Goal: Information Seeking & Learning: Learn about a topic

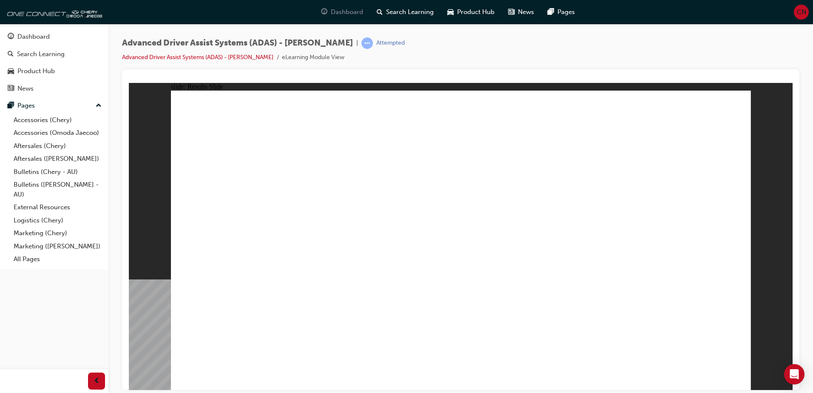
click at [357, 19] on div "Dashboard" at bounding box center [342, 11] width 56 height 17
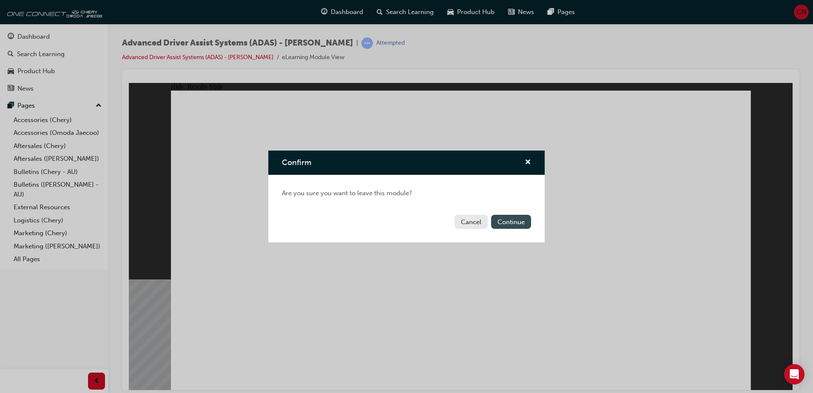
click at [516, 218] on button "Continue" at bounding box center [511, 222] width 40 height 14
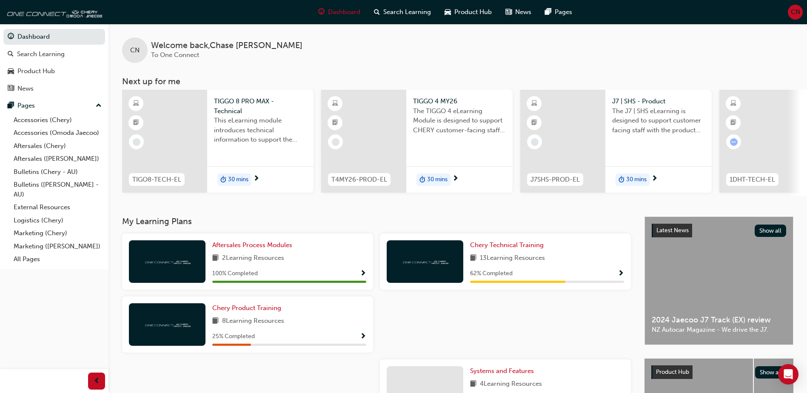
scroll to position [43, 0]
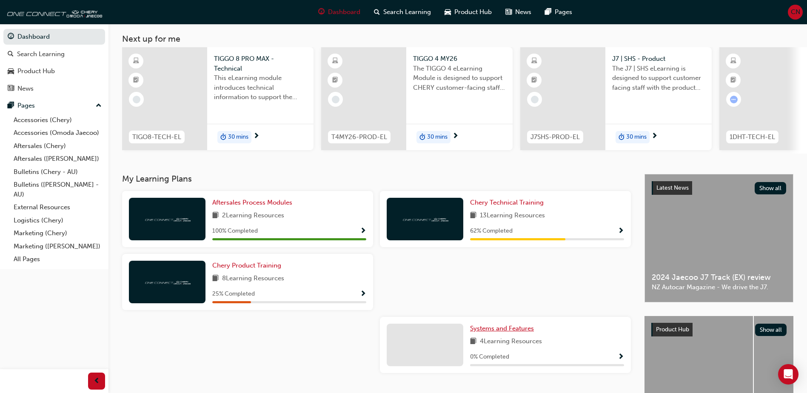
click at [495, 334] on link "Systems and Features" at bounding box center [503, 329] width 67 height 10
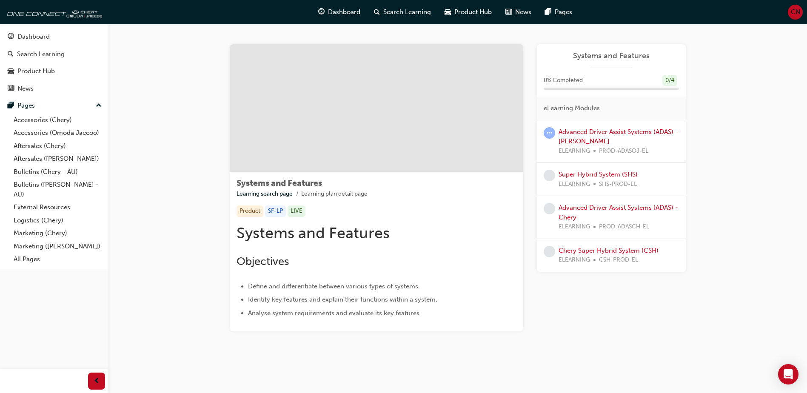
drag, startPoint x: 214, startPoint y: 52, endPoint x: 241, endPoint y: 49, distance: 27.0
click at [241, 49] on div "Systems and Features Learning search page Learning plan detail page Systems and…" at bounding box center [458, 198] width 511 height 348
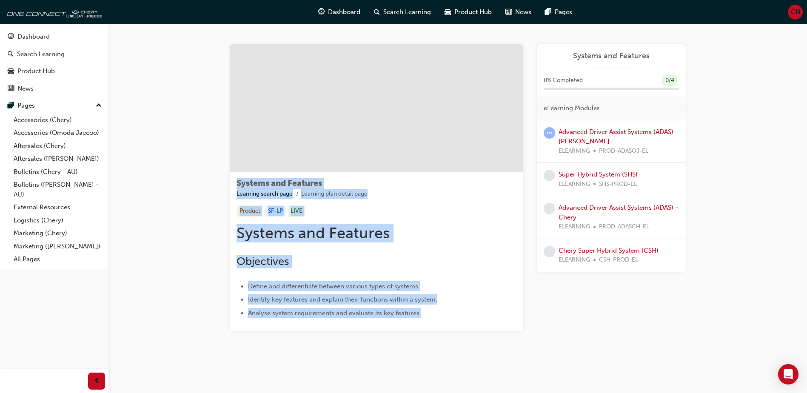
drag, startPoint x: 237, startPoint y: 184, endPoint x: 420, endPoint y: 315, distance: 225.1
click at [420, 315] on div "Systems and Features Learning search page Learning plan detail page Product SF-…" at bounding box center [377, 252] width 294 height 160
drag, startPoint x: 420, startPoint y: 315, endPoint x: 428, endPoint y: 317, distance: 7.5
click at [428, 317] on li "Analyse system requirements and evaluate its key features." at bounding box center [382, 313] width 268 height 10
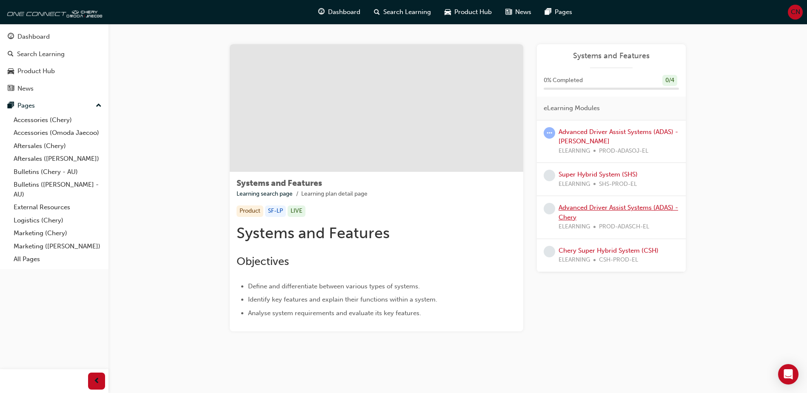
click at [579, 211] on link "Advanced Driver Assist Systems (ADAS) - Chery" at bounding box center [619, 212] width 120 height 17
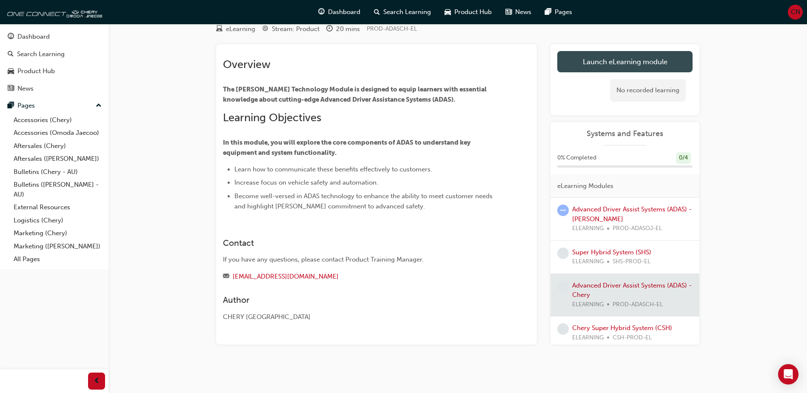
click at [627, 58] on link "Launch eLearning module" at bounding box center [624, 61] width 135 height 21
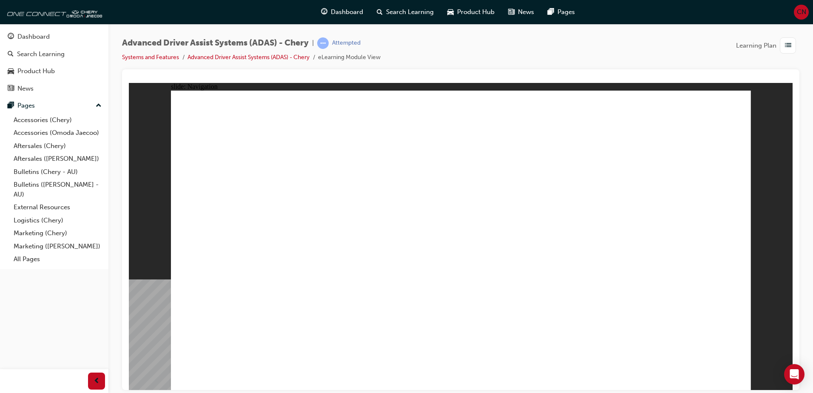
drag, startPoint x: 647, startPoint y: 283, endPoint x: 672, endPoint y: 304, distance: 33.0
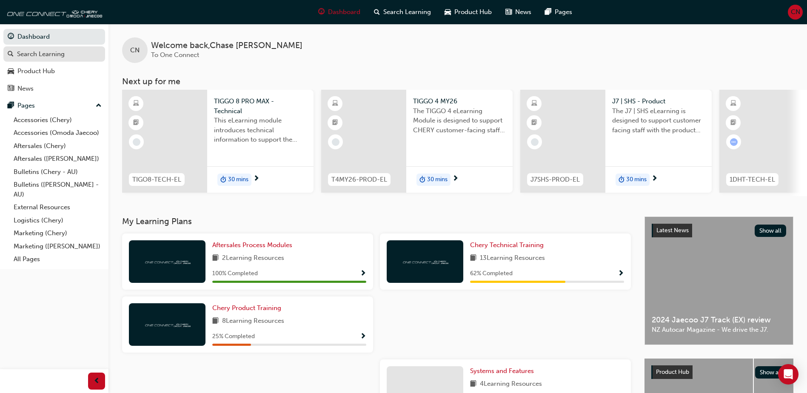
drag, startPoint x: 40, startPoint y: 56, endPoint x: 46, endPoint y: 53, distance: 5.7
click at [41, 55] on div "Search Learning" at bounding box center [41, 54] width 48 height 10
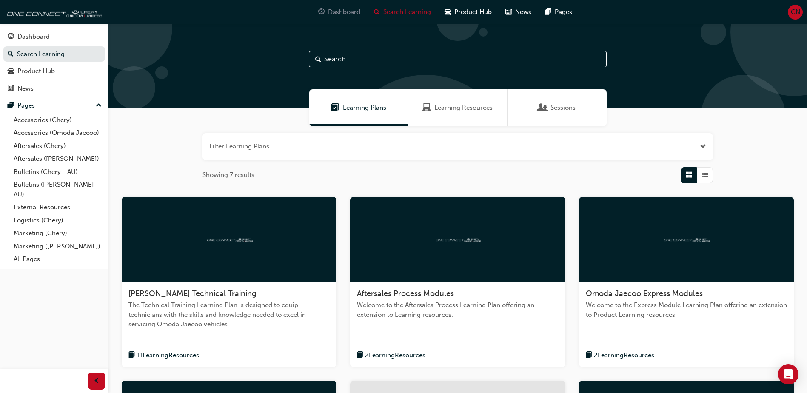
click at [351, 10] on span "Dashboard" at bounding box center [344, 12] width 32 height 10
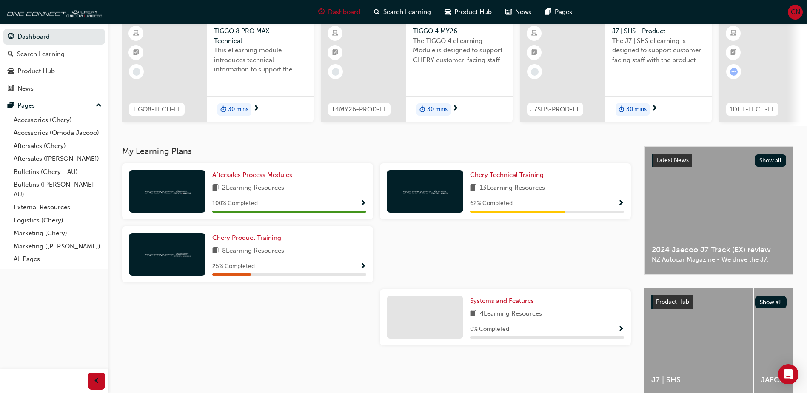
scroll to position [85, 0]
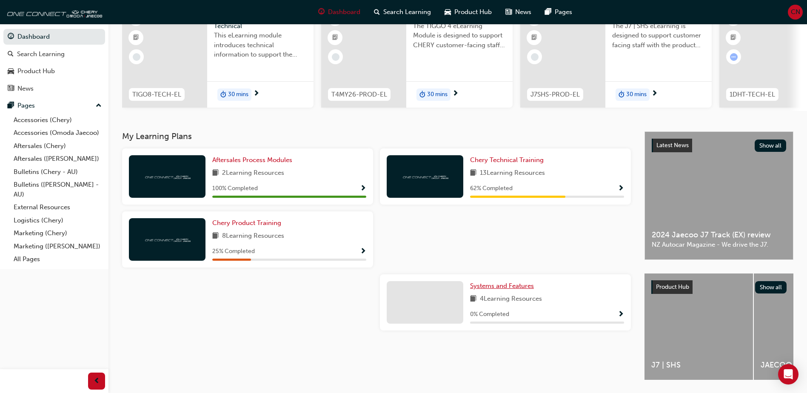
click at [479, 287] on span "Systems and Features" at bounding box center [502, 286] width 64 height 8
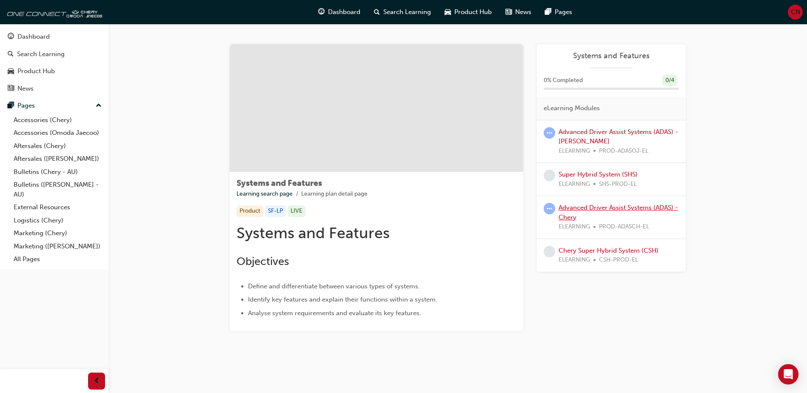
click at [607, 205] on link "Advanced Driver Assist Systems (ADAS) - Chery" at bounding box center [619, 212] width 120 height 17
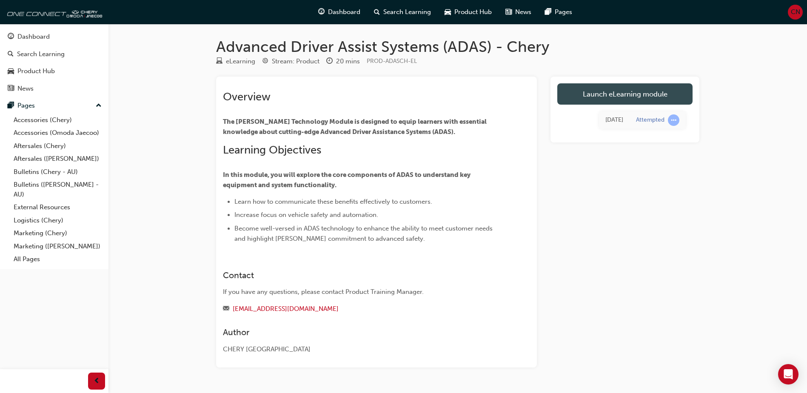
click at [604, 86] on link "Launch eLearning module" at bounding box center [624, 93] width 135 height 21
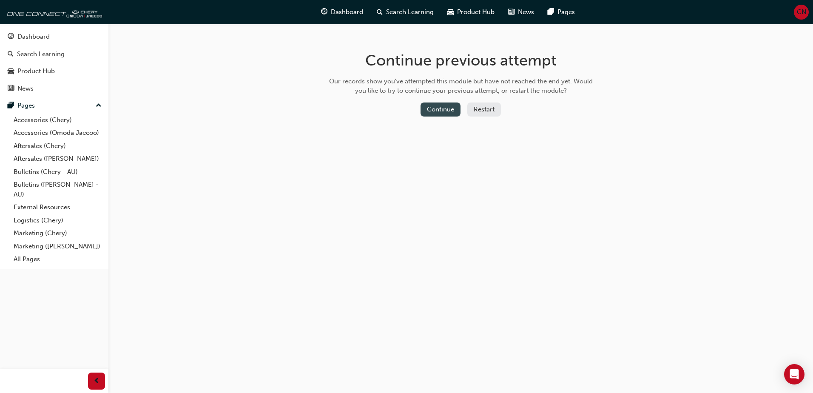
click at [435, 103] on button "Continue" at bounding box center [441, 110] width 40 height 14
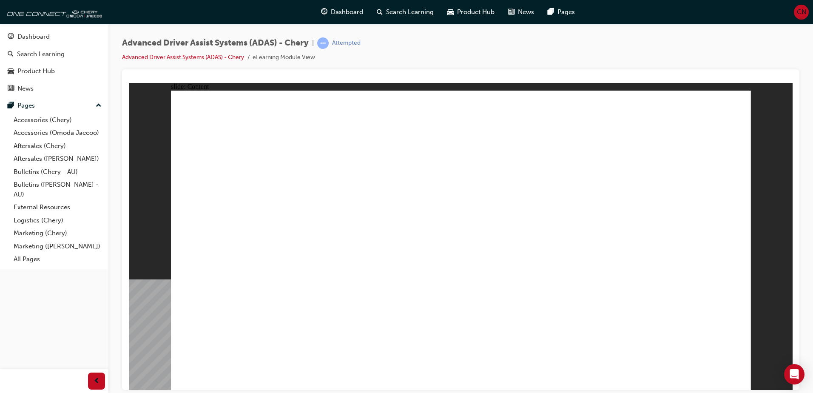
drag, startPoint x: 637, startPoint y: 355, endPoint x: 494, endPoint y: 317, distance: 148.4
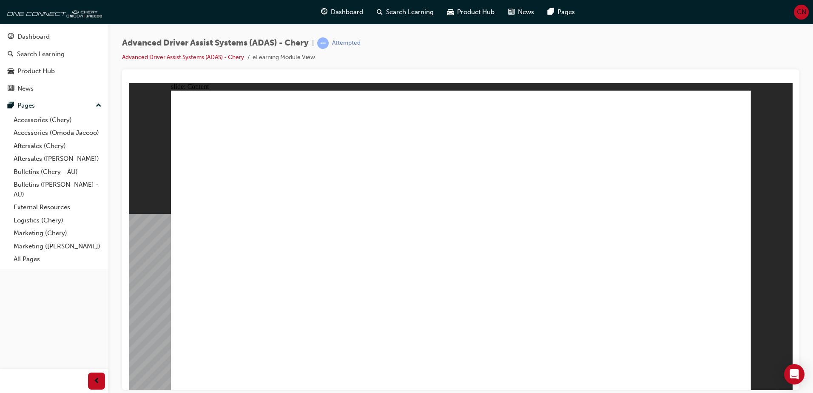
drag, startPoint x: 728, startPoint y: 103, endPoint x: 733, endPoint y: 105, distance: 5.4
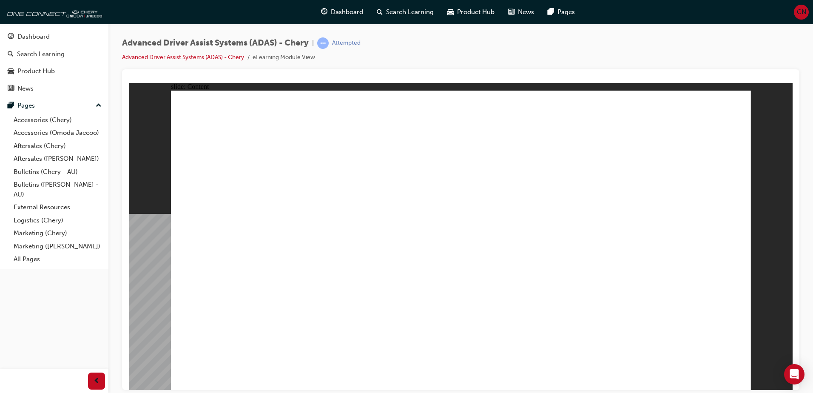
drag, startPoint x: 741, startPoint y: 105, endPoint x: 735, endPoint y: 114, distance: 10.9
drag, startPoint x: 405, startPoint y: 293, endPoint x: 583, endPoint y: 205, distance: 198.4
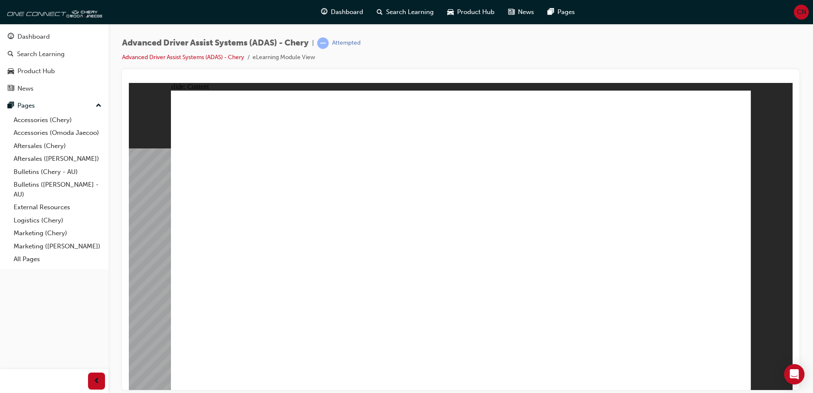
drag, startPoint x: 724, startPoint y: 105, endPoint x: 734, endPoint y: 105, distance: 9.8
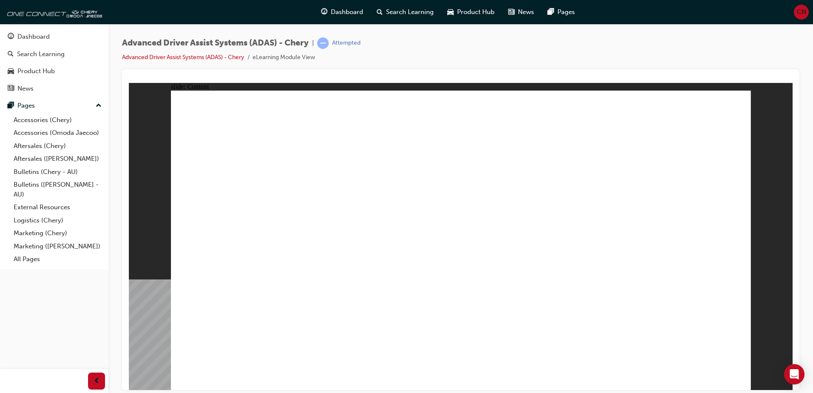
drag, startPoint x: 620, startPoint y: 168, endPoint x: 619, endPoint y: 178, distance: 9.9
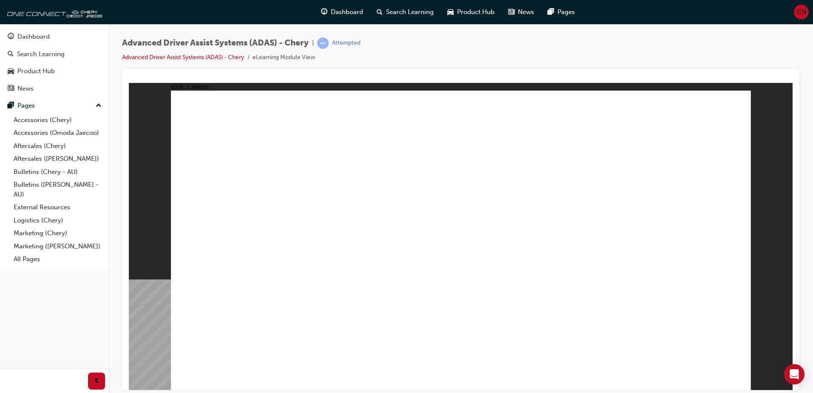
drag, startPoint x: 526, startPoint y: 244, endPoint x: 530, endPoint y: 245, distance: 4.3
drag, startPoint x: 547, startPoint y: 245, endPoint x: 570, endPoint y: 242, distance: 23.2
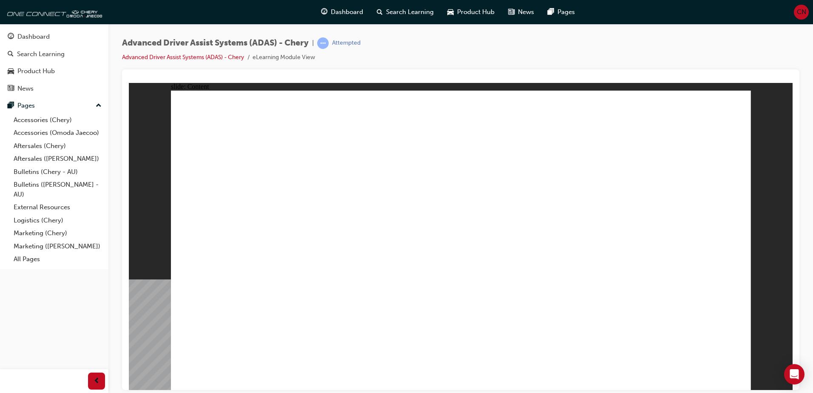
drag, startPoint x: 570, startPoint y: 242, endPoint x: 589, endPoint y: 238, distance: 19.1
drag, startPoint x: 608, startPoint y: 238, endPoint x: 615, endPoint y: 238, distance: 6.8
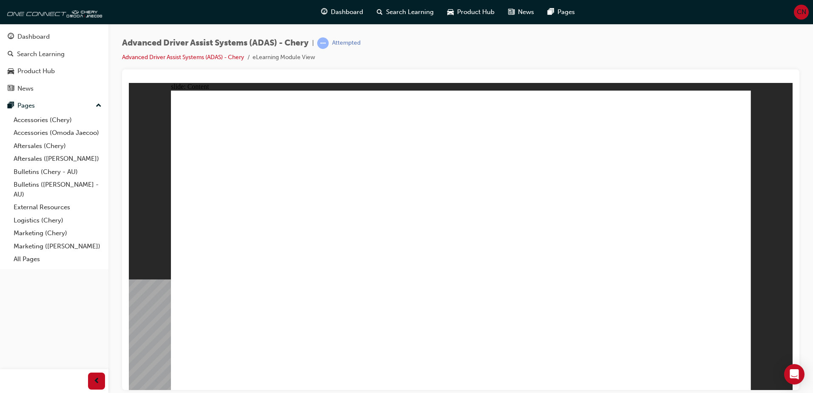
drag, startPoint x: 368, startPoint y: 313, endPoint x: 364, endPoint y: 329, distance: 16.5
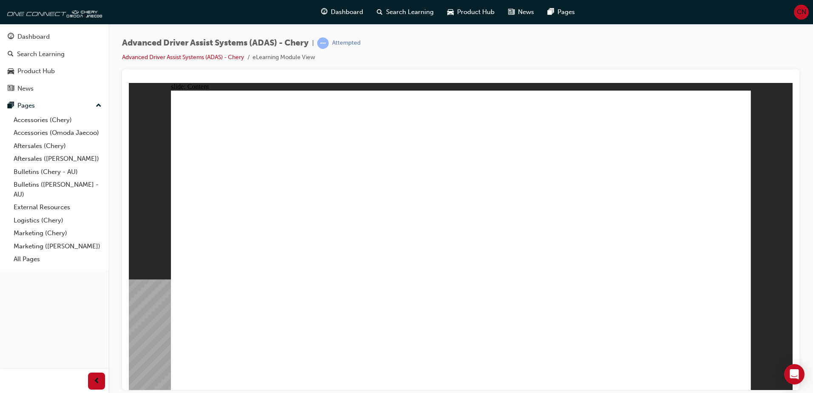
drag, startPoint x: 471, startPoint y: 371, endPoint x: 479, endPoint y: 371, distance: 9.0
drag, startPoint x: 479, startPoint y: 371, endPoint x: 493, endPoint y: 370, distance: 13.7
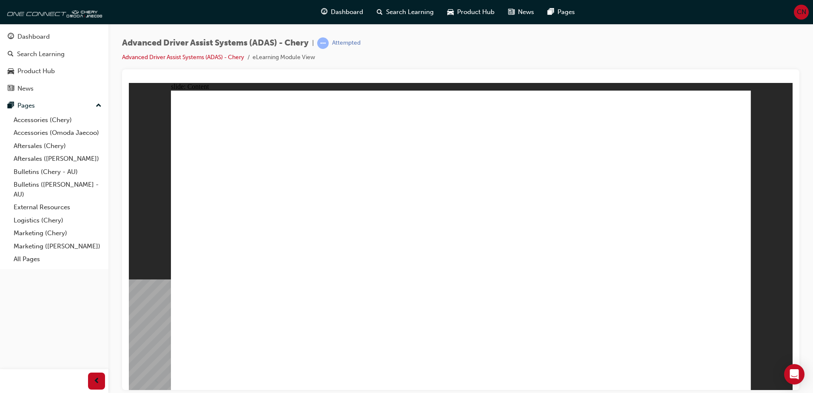
drag, startPoint x: 257, startPoint y: 352, endPoint x: 292, endPoint y: 340, distance: 36.7
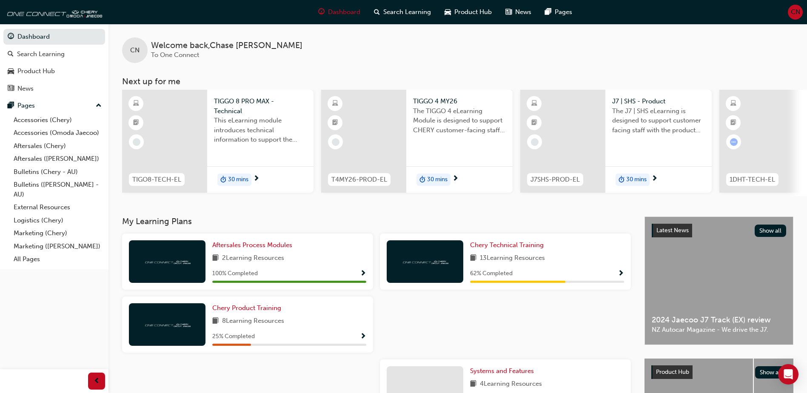
click at [202, 134] on div at bounding box center [164, 141] width 85 height 103
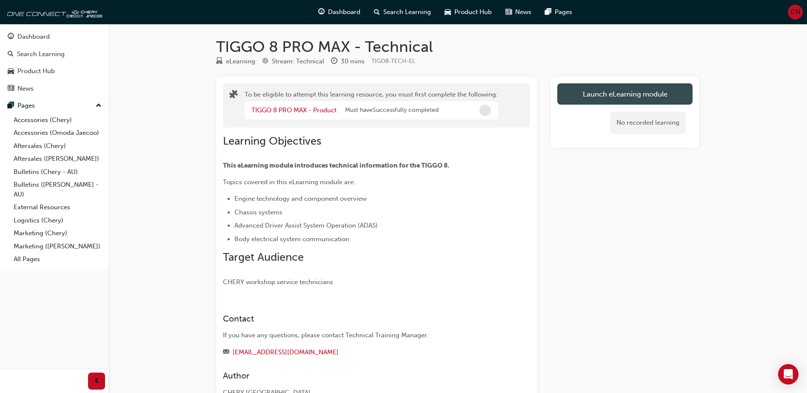
click at [619, 87] on button "Launch eLearning module" at bounding box center [624, 93] width 135 height 21
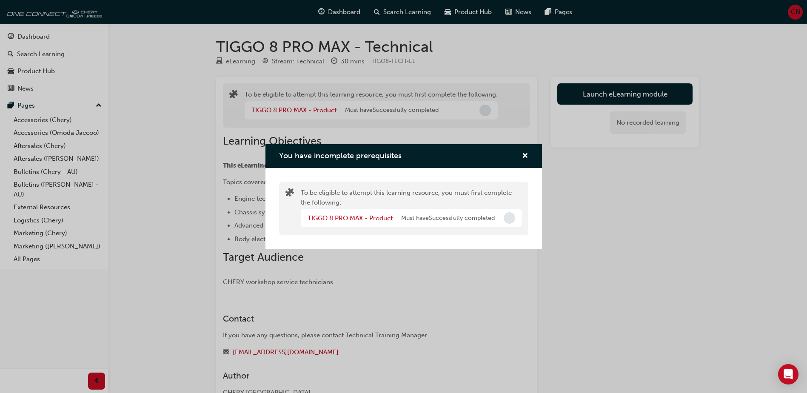
click at [380, 219] on link "TIGGO 8 PRO MAX - Product" at bounding box center [350, 218] width 85 height 8
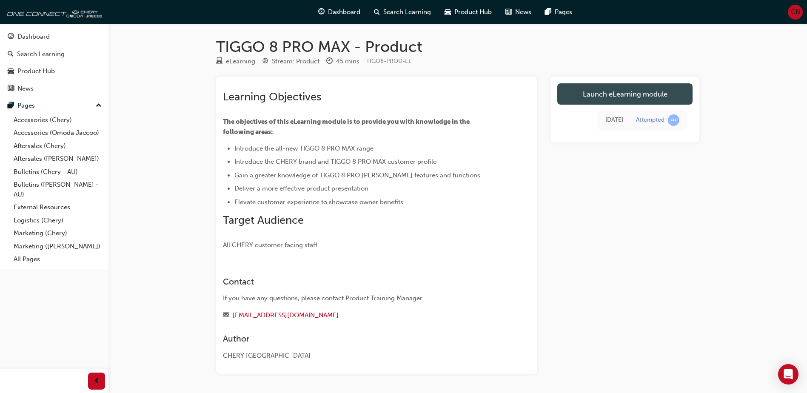
click at [637, 92] on link "Launch eLearning module" at bounding box center [624, 93] width 135 height 21
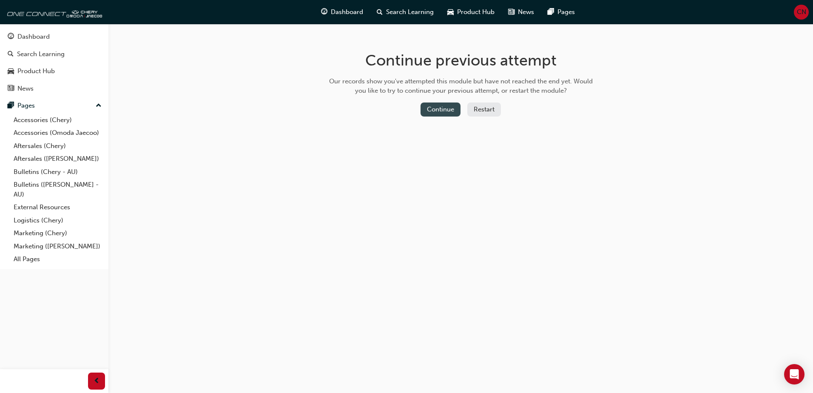
click at [443, 110] on button "Continue" at bounding box center [441, 110] width 40 height 14
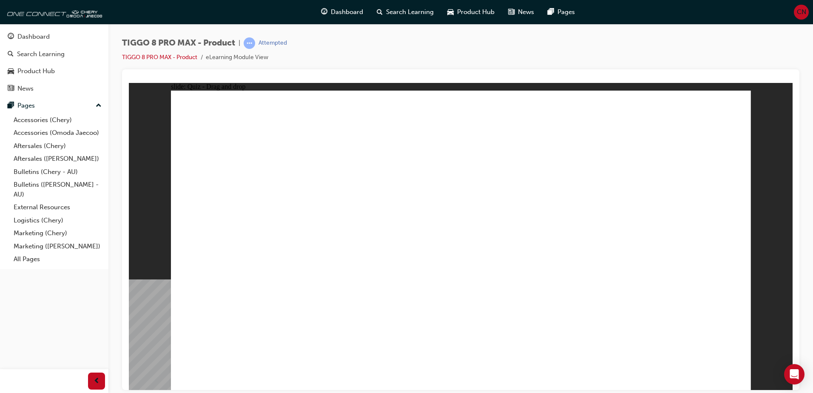
drag, startPoint x: 443, startPoint y: 130, endPoint x: 422, endPoint y: 123, distance: 22.3
drag, startPoint x: 625, startPoint y: 184, endPoint x: 696, endPoint y: 269, distance: 110.8
drag, startPoint x: 506, startPoint y: 194, endPoint x: 366, endPoint y: 261, distance: 155.5
drag, startPoint x: 360, startPoint y: 249, endPoint x: 441, endPoint y: 247, distance: 80.9
drag, startPoint x: 445, startPoint y: 145, endPoint x: 580, endPoint y: 277, distance: 188.6
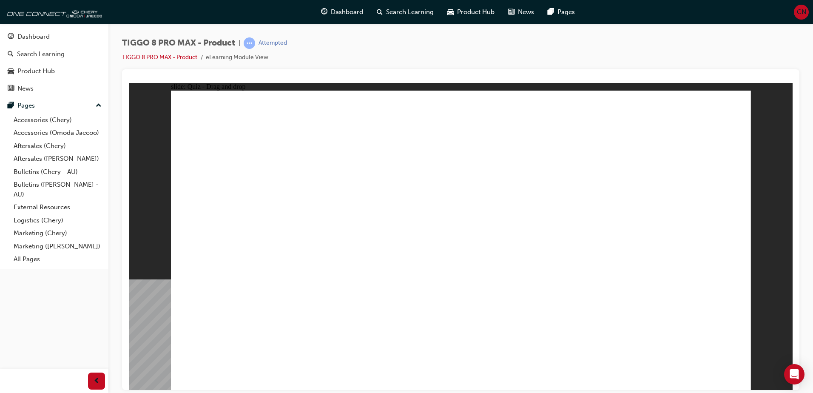
drag, startPoint x: 550, startPoint y: 137, endPoint x: 364, endPoint y: 266, distance: 226.2
drag, startPoint x: 679, startPoint y: 121, endPoint x: 236, endPoint y: 256, distance: 463.0
checkbox input "true"
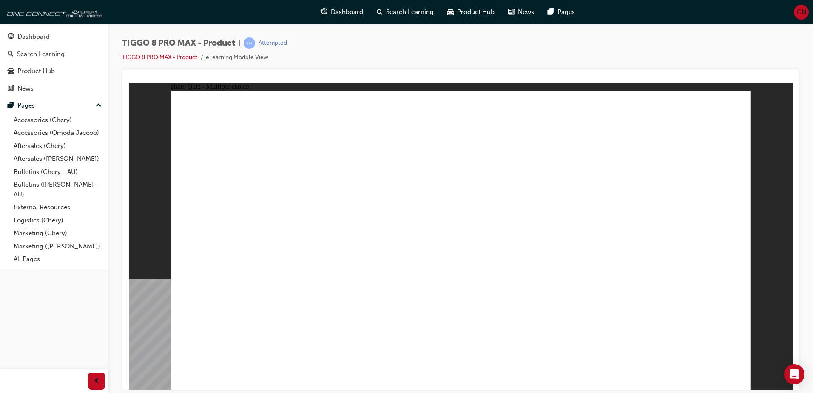
radio input "false"
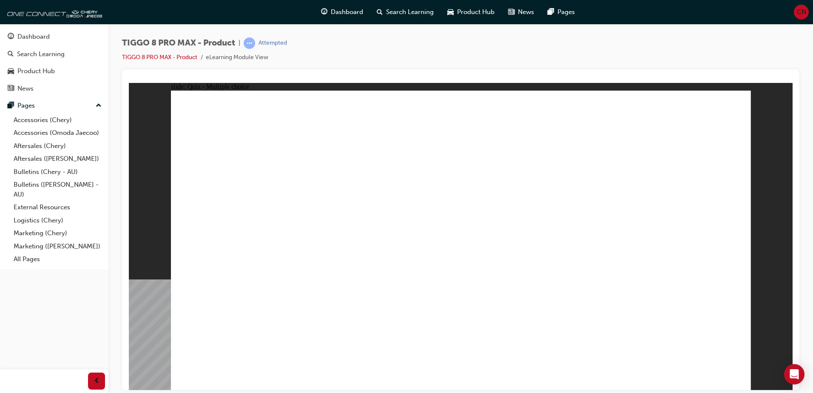
radio input "true"
drag, startPoint x: 690, startPoint y: 126, endPoint x: 595, endPoint y: 277, distance: 178.8
drag, startPoint x: 455, startPoint y: 116, endPoint x: 530, endPoint y: 276, distance: 177.2
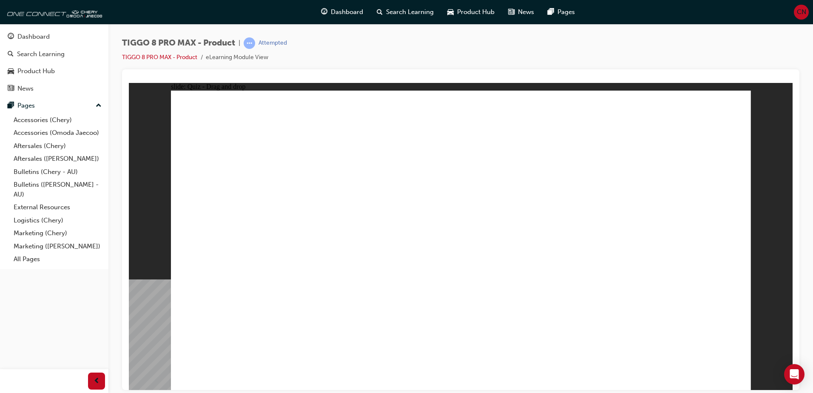
drag, startPoint x: 592, startPoint y: 145, endPoint x: 548, endPoint y: 312, distance: 172.2
drag, startPoint x: 660, startPoint y: 142, endPoint x: 575, endPoint y: 283, distance: 165.3
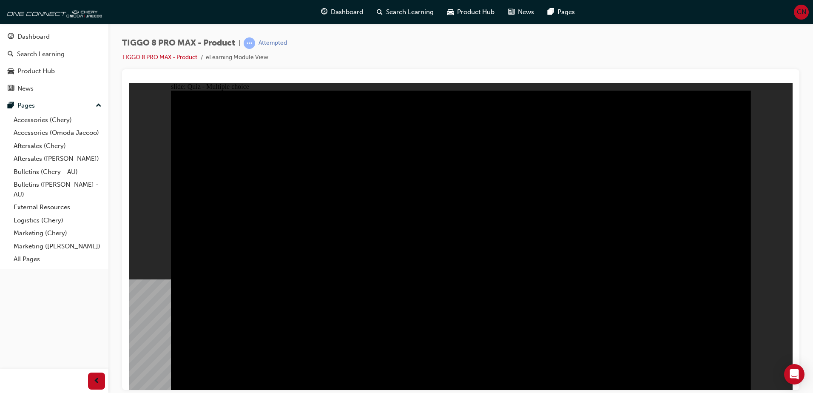
radio input "true"
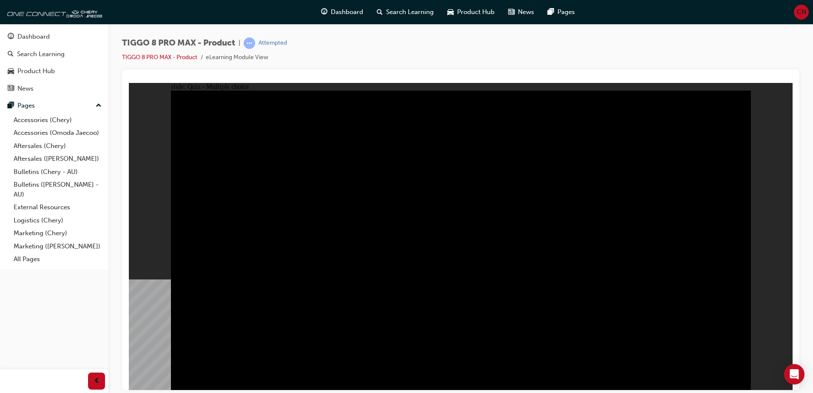
radio input "true"
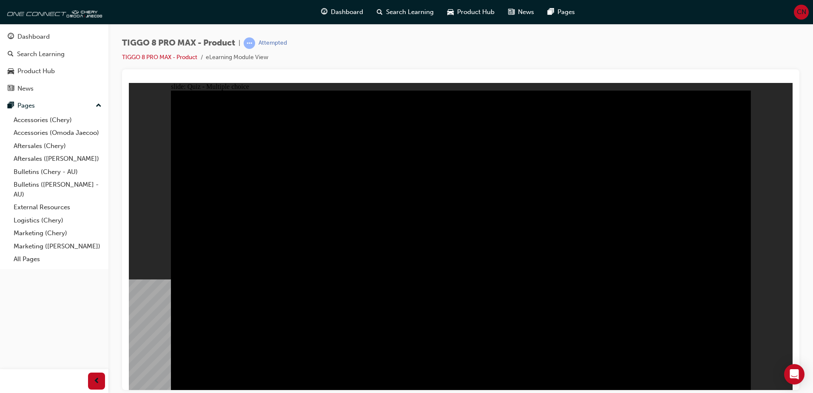
radio input "true"
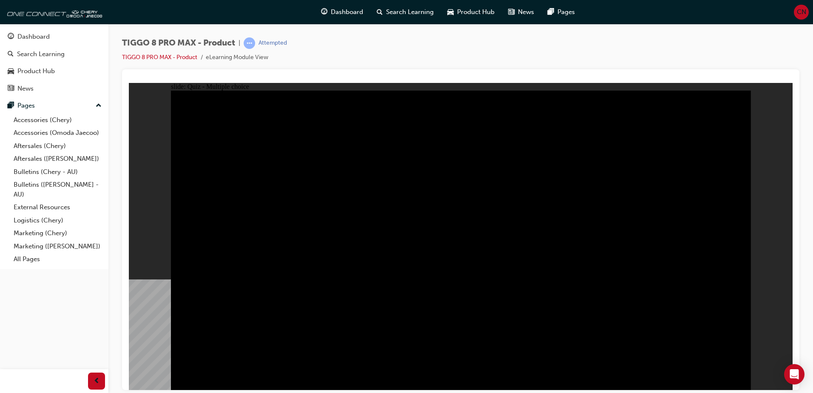
checkbox input "false"
checkbox input "true"
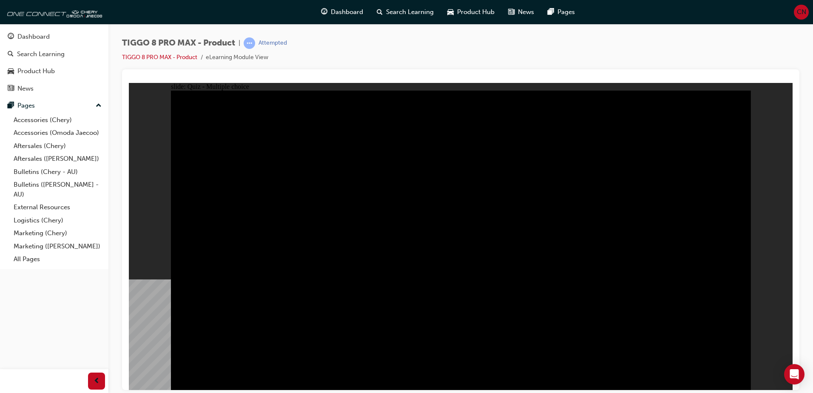
checkbox input "true"
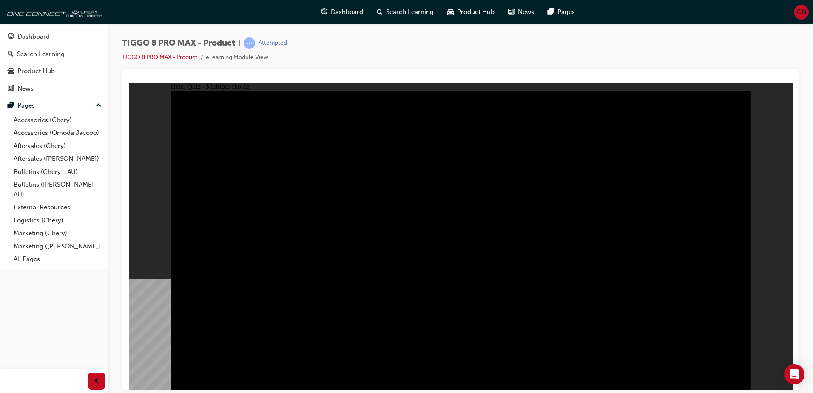
checkbox input "true"
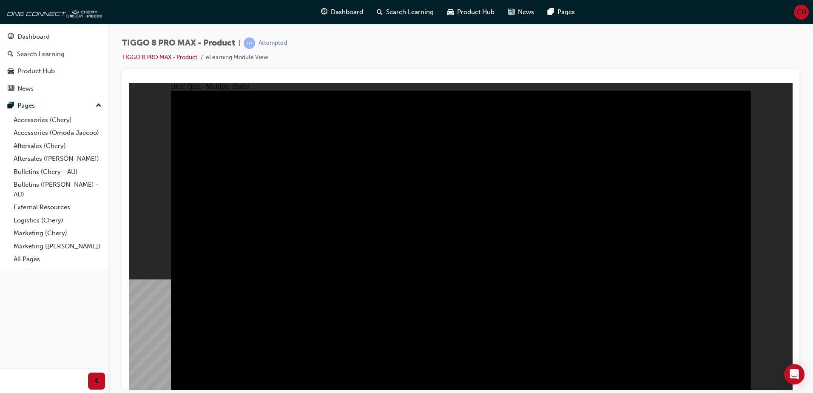
checkbox input "true"
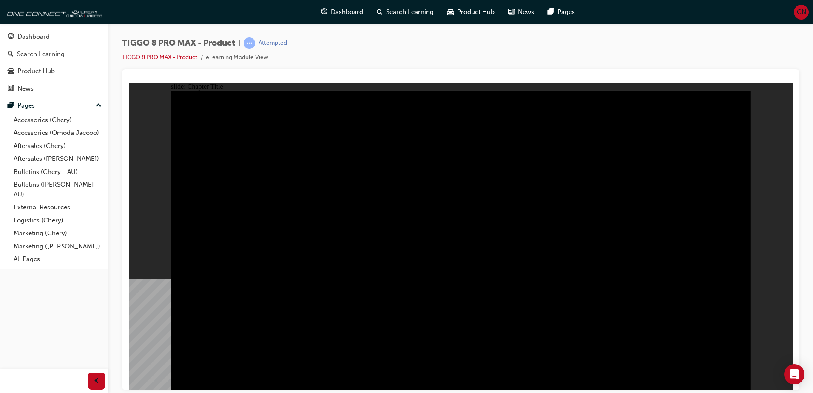
radio input "true"
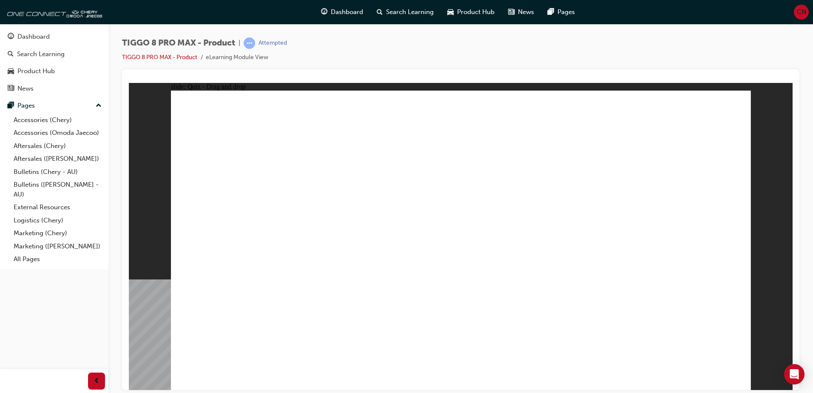
drag, startPoint x: 435, startPoint y: 137, endPoint x: 562, endPoint y: 269, distance: 182.6
drag, startPoint x: 511, startPoint y: 186, endPoint x: 483, endPoint y: 262, distance: 81.0
drag, startPoint x: 593, startPoint y: 201, endPoint x: 653, endPoint y: 265, distance: 87.9
drag, startPoint x: 569, startPoint y: 137, endPoint x: 386, endPoint y: 254, distance: 216.8
drag, startPoint x: 711, startPoint y: 102, endPoint x: 280, endPoint y: 237, distance: 452.1
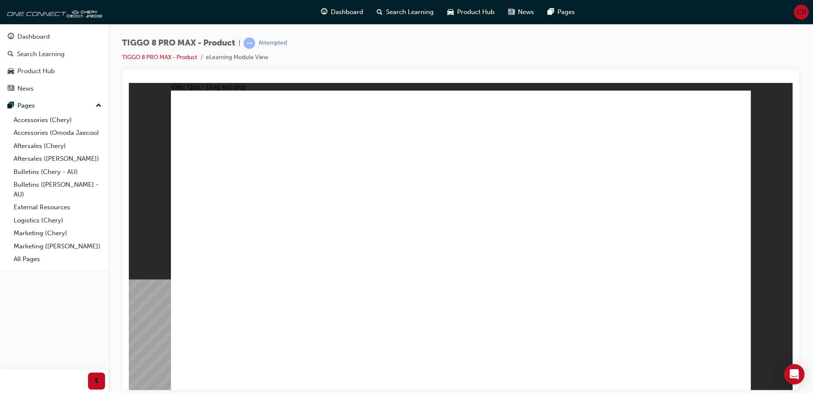
checkbox input "true"
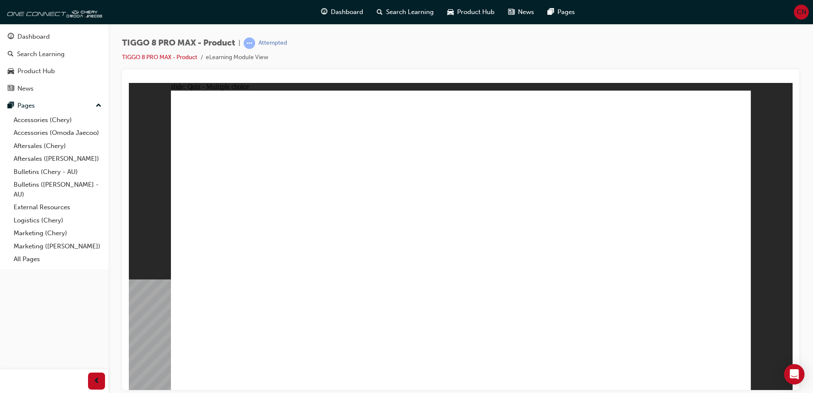
radio input "true"
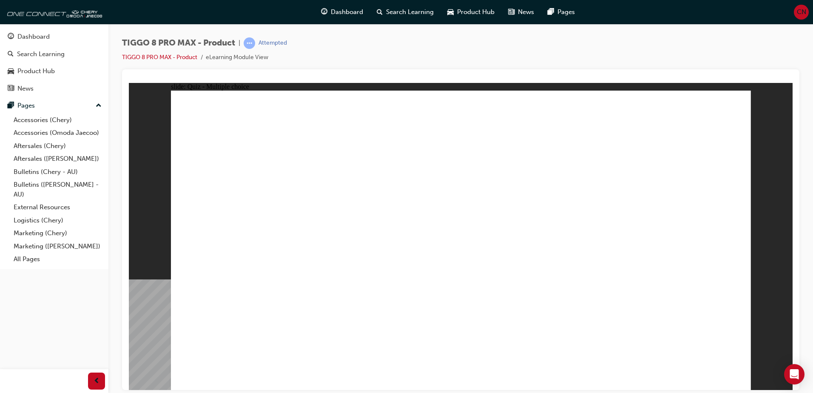
click at [91, 379] on div "button" at bounding box center [96, 381] width 17 height 17
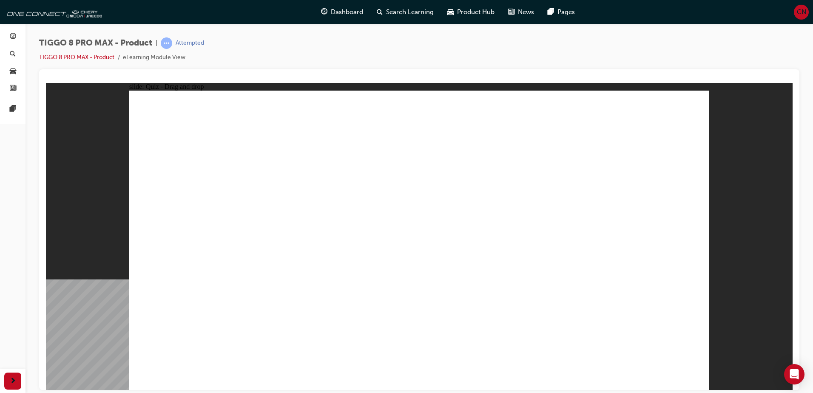
click at [24, 382] on div at bounding box center [13, 381] width 26 height 24
drag, startPoint x: 17, startPoint y: 382, endPoint x: 9, endPoint y: 380, distance: 7.8
click at [11, 382] on div "button" at bounding box center [12, 381] width 17 height 17
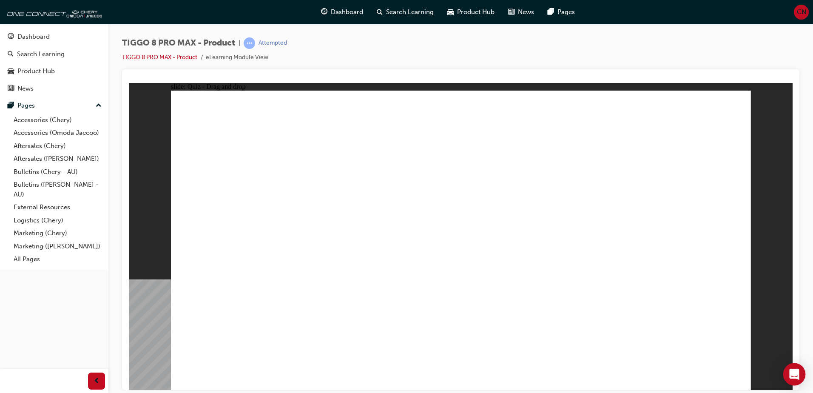
click at [798, 379] on div "Open Intercom Messenger" at bounding box center [795, 374] width 23 height 23
click at [340, 6] on div "Dashboard" at bounding box center [342, 11] width 56 height 17
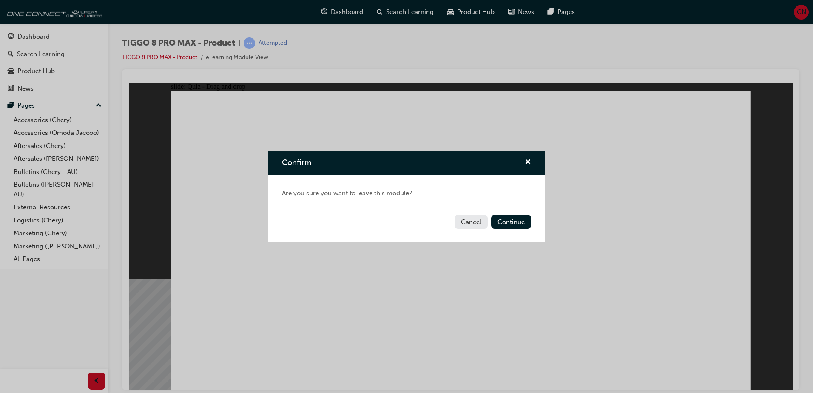
click at [474, 224] on button "Cancel" at bounding box center [471, 222] width 33 height 14
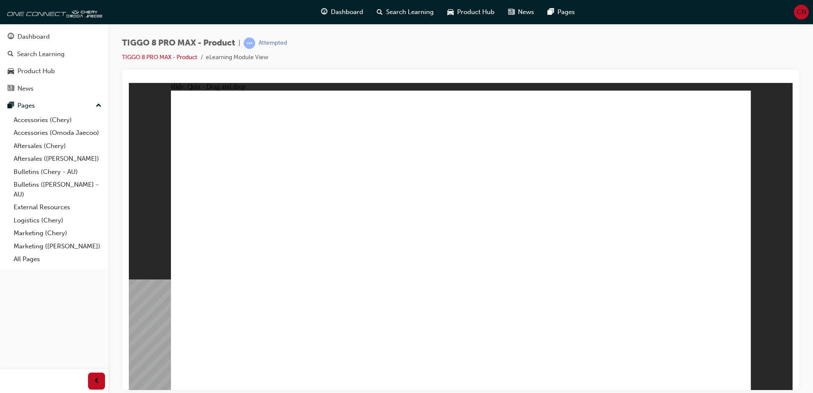
drag, startPoint x: 282, startPoint y: 54, endPoint x: 147, endPoint y: 74, distance: 137.2
click at [152, 75] on div "TIGGO 8 PRO MAX - Product | Attempted TIGGO 8 PRO MAX - Product eLearning Modul…" at bounding box center [461, 197] width 678 height 321
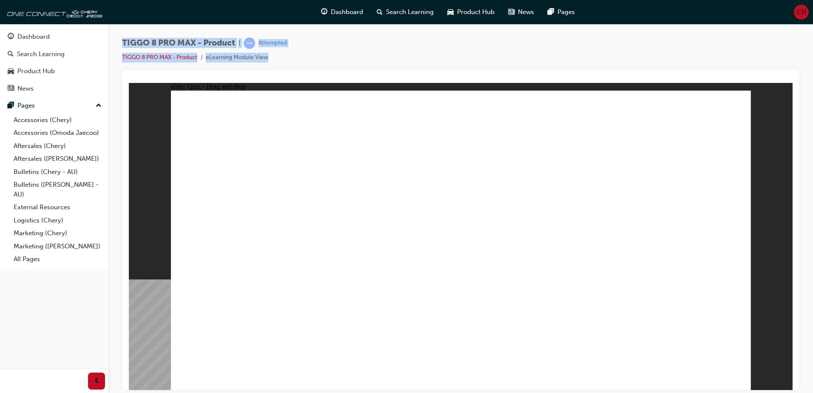
drag, startPoint x: 120, startPoint y: 41, endPoint x: 297, endPoint y: 57, distance: 177.3
click at [297, 57] on div "TIGGO 8 PRO MAX - Product | Attempted TIGGO 8 PRO MAX - Product eLearning Modul…" at bounding box center [460, 198] width 705 height 348
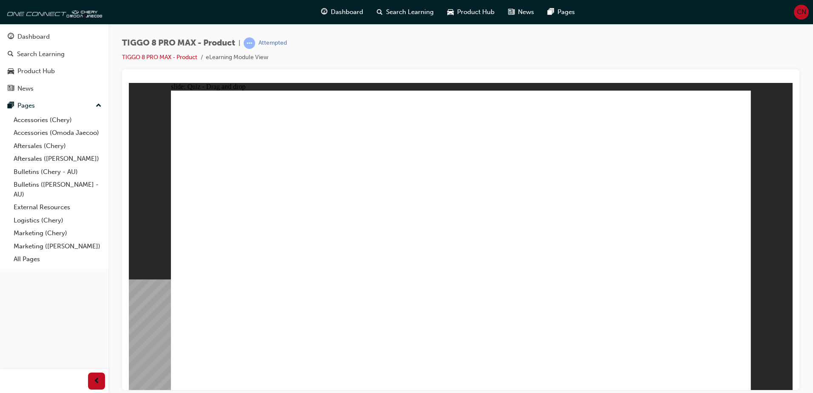
click at [297, 57] on div "TIGGO 8 PRO MAX - Product | Attempted TIGGO 8 PRO MAX - Product eLearning Modul…" at bounding box center [461, 53] width 678 height 32
click at [805, 17] on div "CN" at bounding box center [801, 12] width 15 height 15
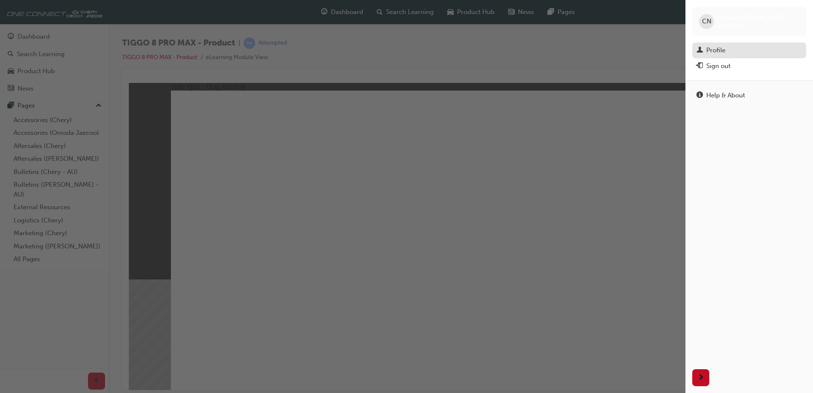
click at [715, 50] on div "Profile" at bounding box center [716, 51] width 19 height 10
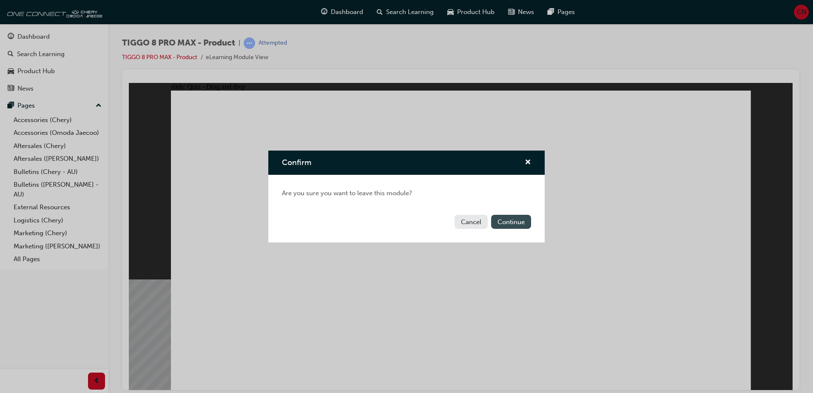
click at [512, 223] on button "Continue" at bounding box center [511, 222] width 40 height 14
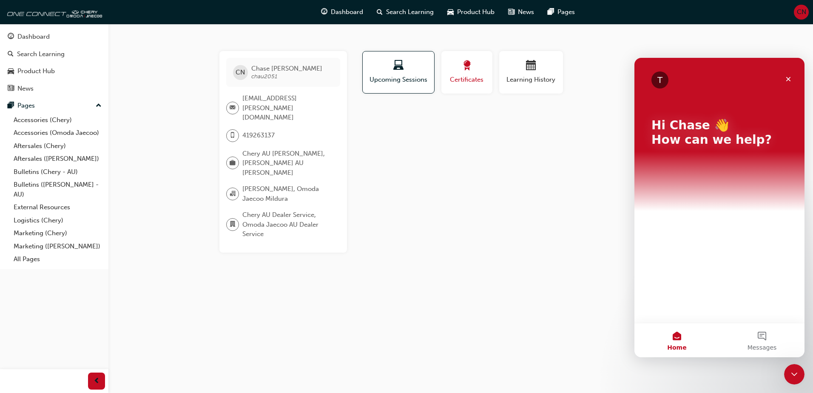
click at [464, 85] on button "Certificates" at bounding box center [467, 72] width 51 height 43
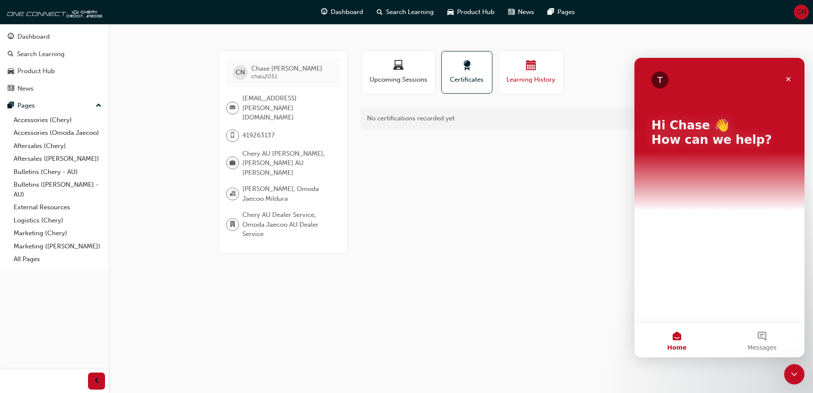
click at [523, 78] on span "Learning History" at bounding box center [531, 80] width 51 height 10
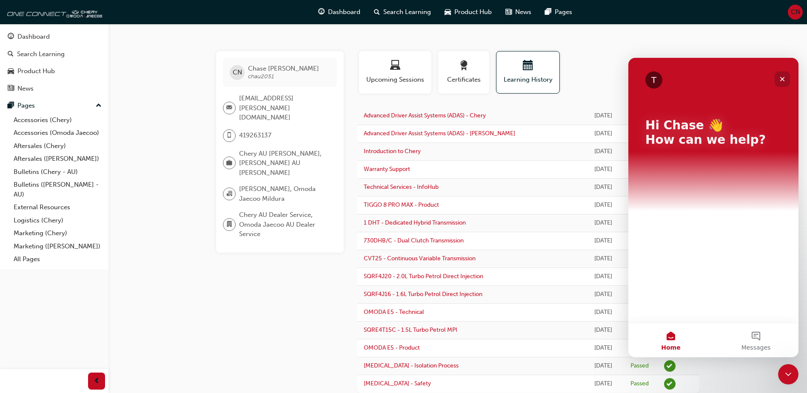
click at [782, 80] on icon "Close" at bounding box center [782, 79] width 5 height 5
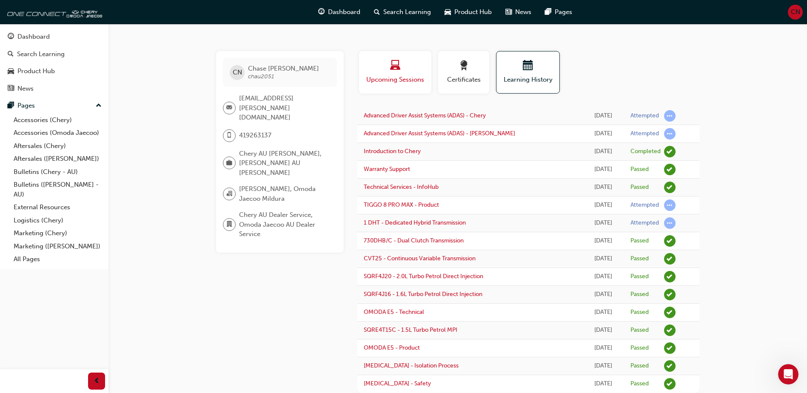
click at [411, 84] on span "Upcoming Sessions" at bounding box center [395, 80] width 60 height 10
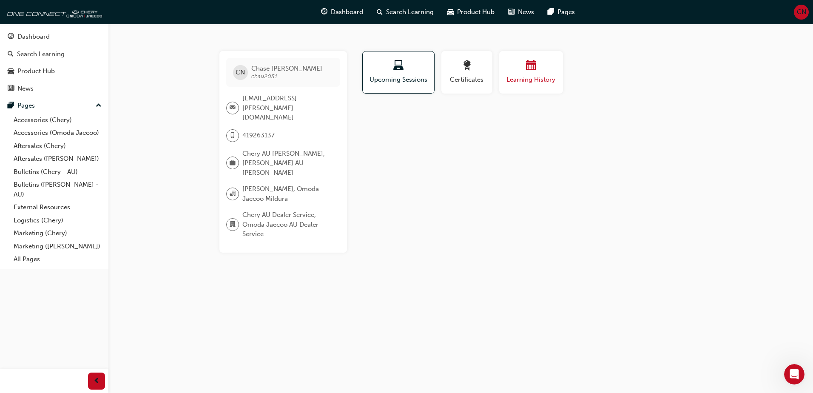
click at [533, 77] on span "Learning History" at bounding box center [531, 80] width 51 height 10
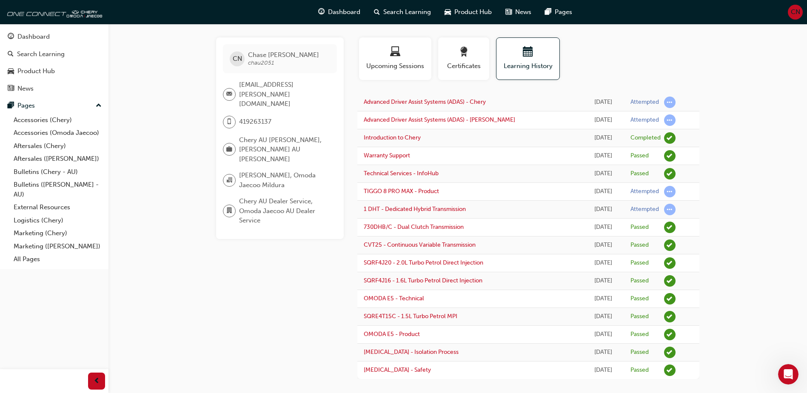
scroll to position [21, 0]
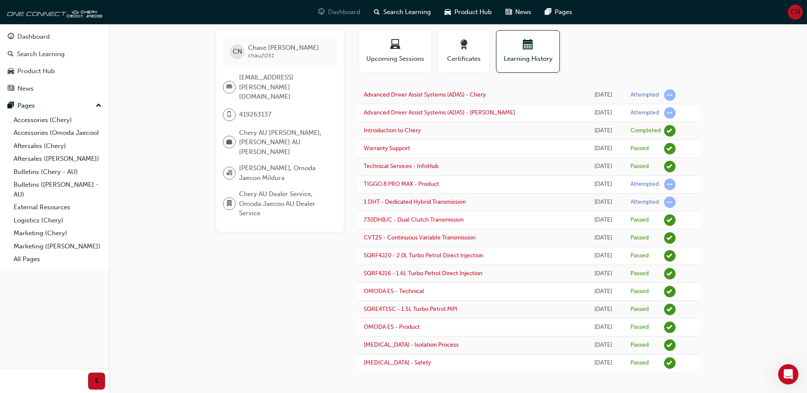
click at [353, 11] on span "Dashboard" at bounding box center [344, 12] width 32 height 10
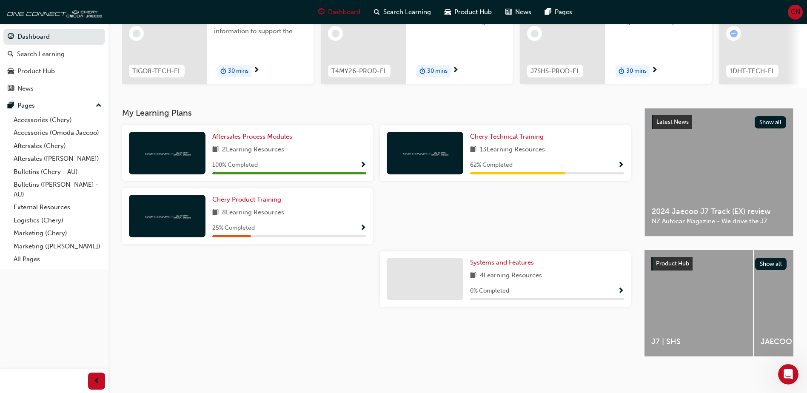
scroll to position [115, 0]
click at [619, 288] on span "Show Progress" at bounding box center [621, 292] width 6 height 8
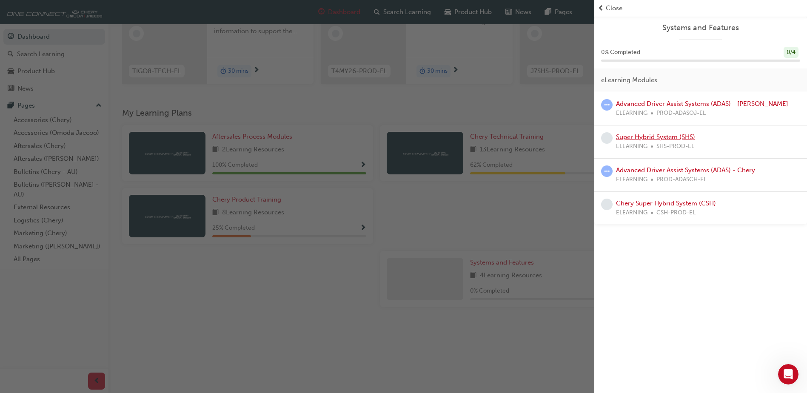
click at [651, 138] on link "Super Hybrid System (SHS)" at bounding box center [655, 137] width 79 height 8
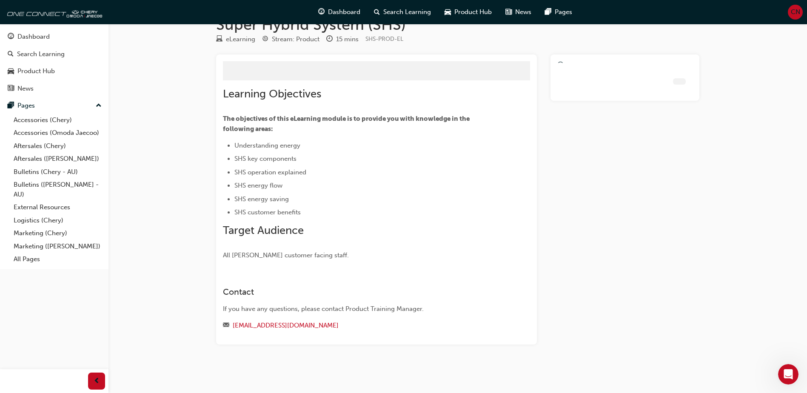
scroll to position [3, 0]
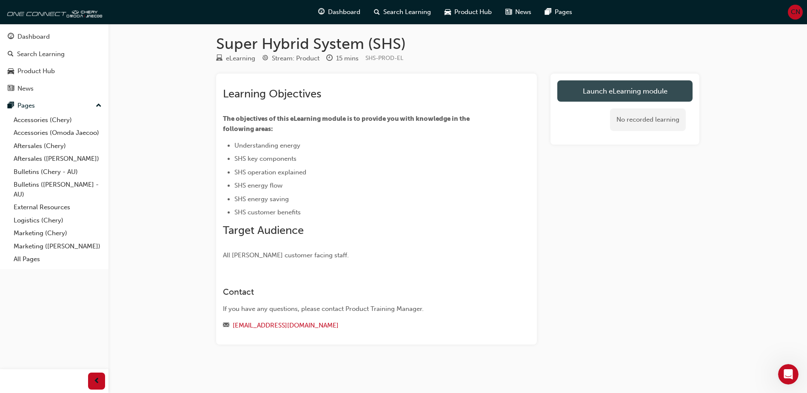
click at [623, 97] on link "Launch eLearning module" at bounding box center [624, 90] width 135 height 21
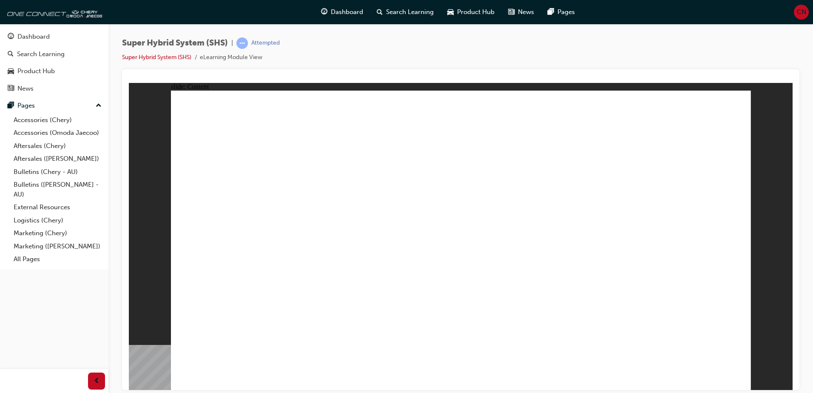
drag, startPoint x: 682, startPoint y: 244, endPoint x: 670, endPoint y: 251, distance: 13.6
drag, startPoint x: 517, startPoint y: 262, endPoint x: 500, endPoint y: 265, distance: 16.9
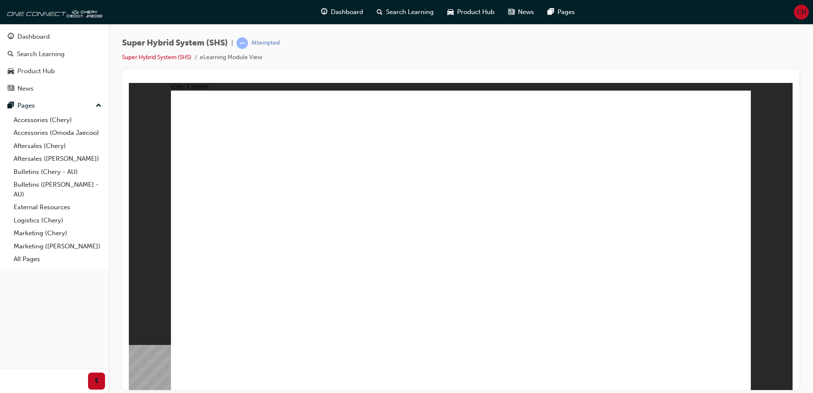
drag, startPoint x: 345, startPoint y: 285, endPoint x: 431, endPoint y: 283, distance: 85.1
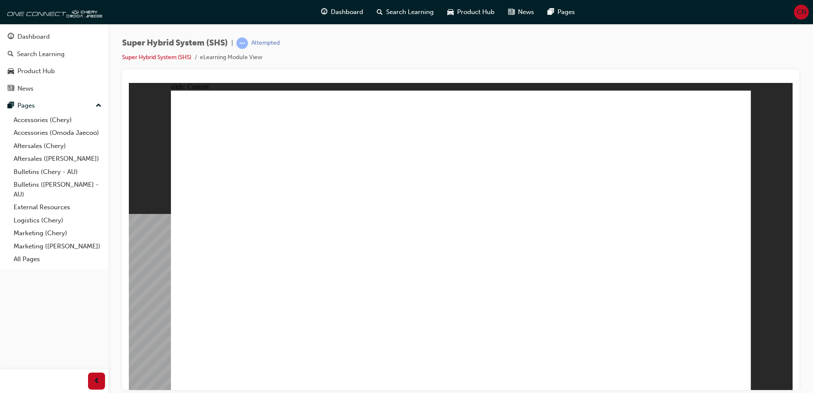
drag, startPoint x: 284, startPoint y: 274, endPoint x: 276, endPoint y: 252, distance: 23.6
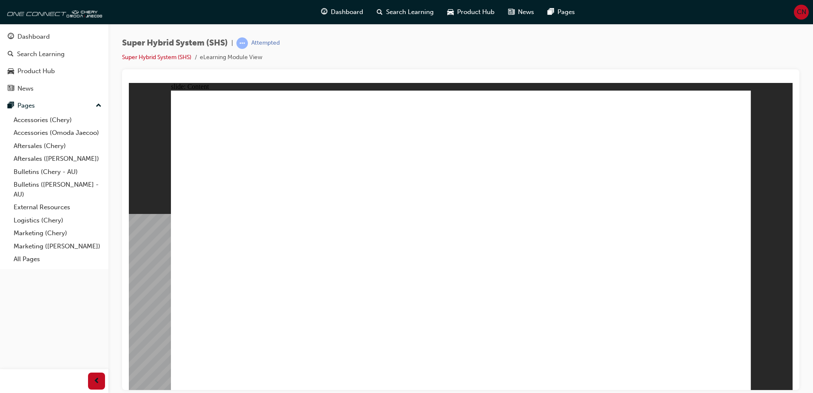
drag, startPoint x: 288, startPoint y: 236, endPoint x: 311, endPoint y: 231, distance: 23.5
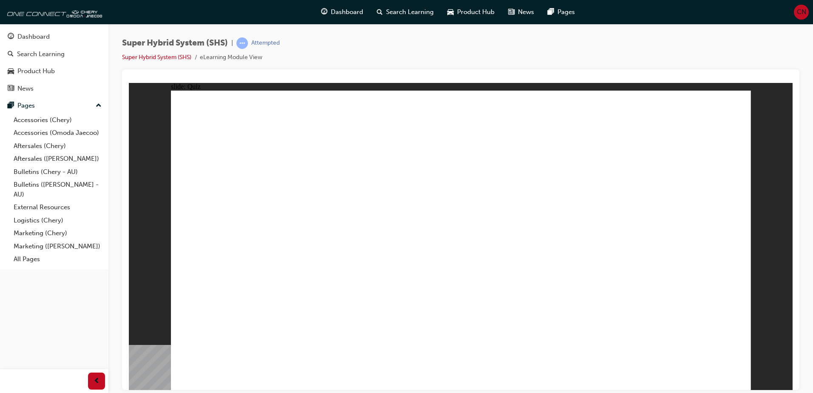
radio input "true"
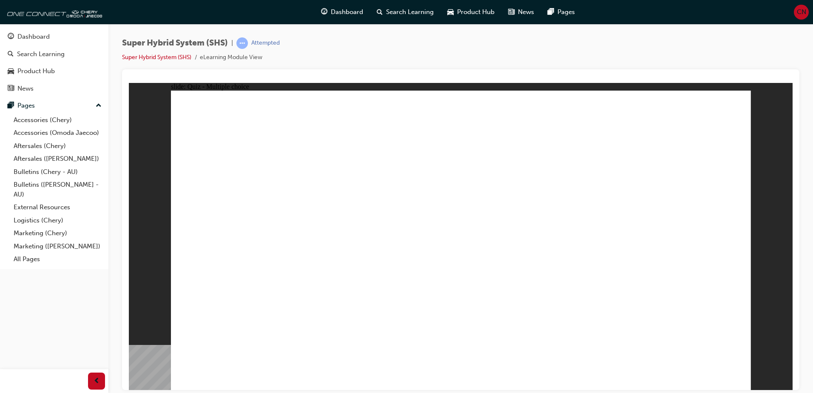
radio input "true"
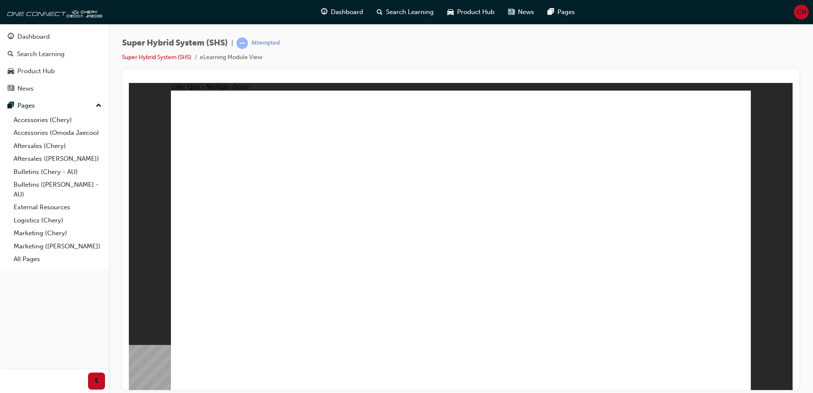
radio input "true"
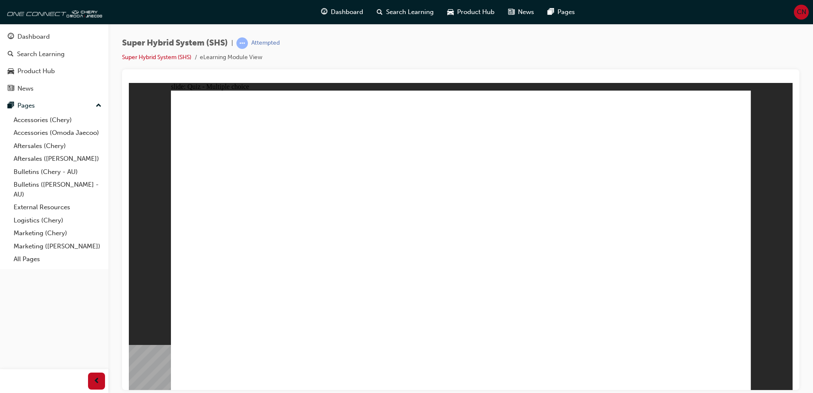
radio input "true"
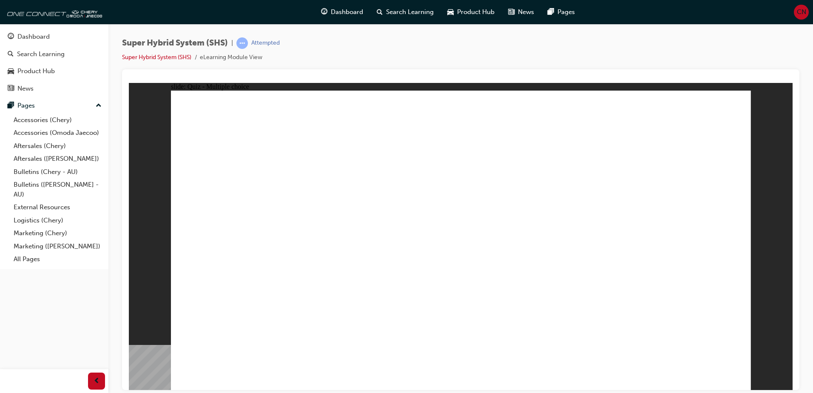
radio input "true"
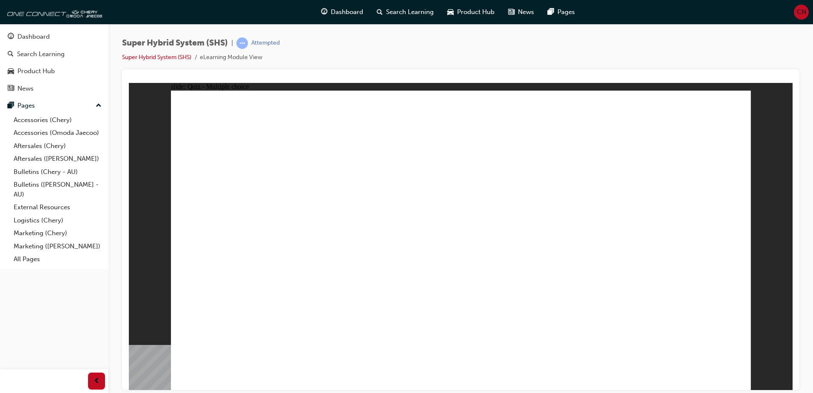
radio input "true"
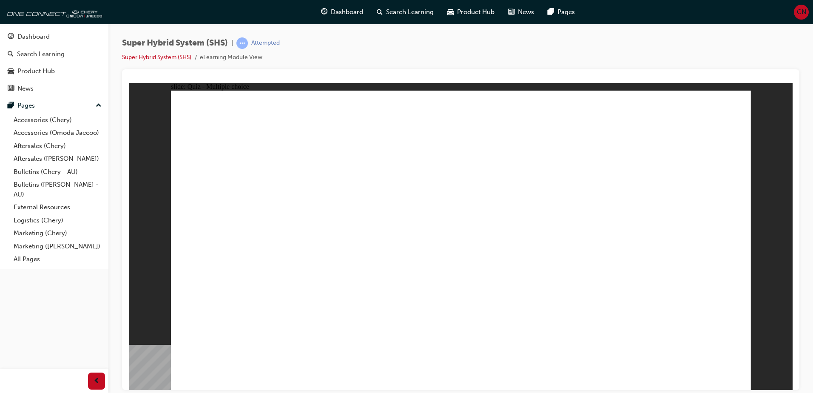
radio input "true"
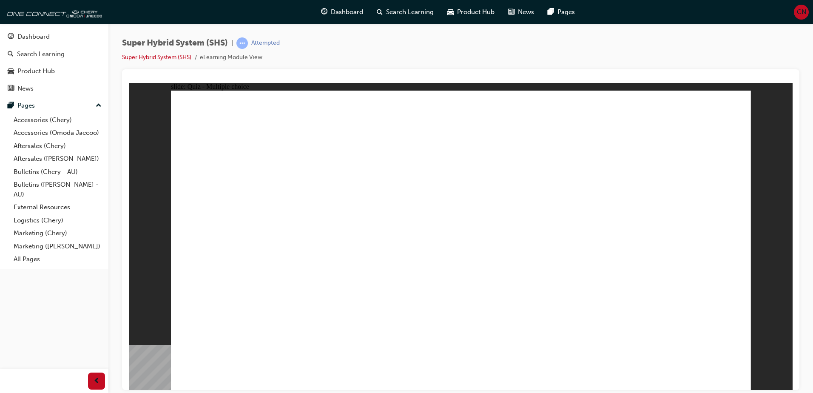
radio input "true"
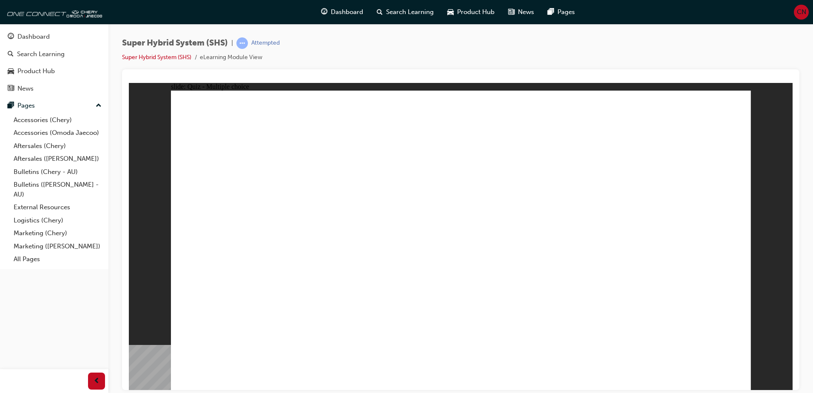
drag, startPoint x: 300, startPoint y: 327, endPoint x: 302, endPoint y: 332, distance: 5.0
radio input "true"
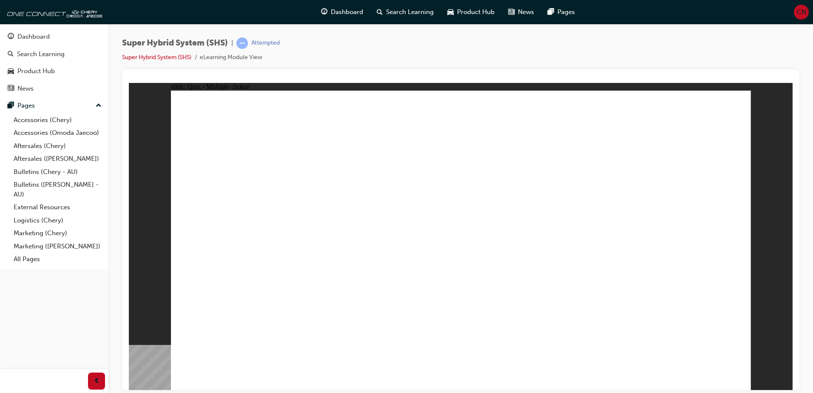
radio input "true"
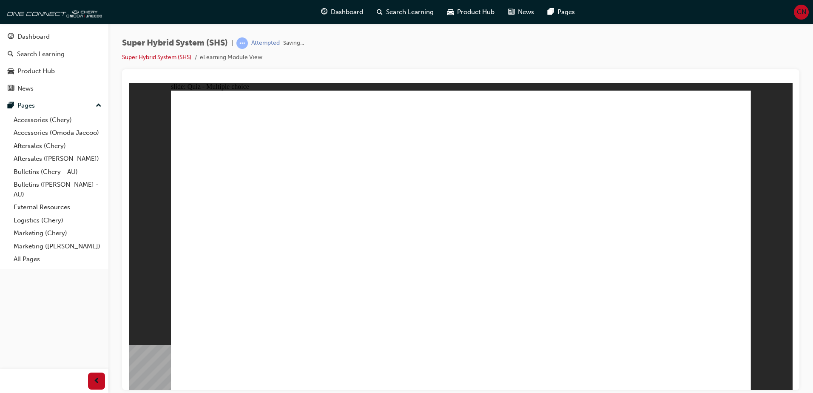
radio input "true"
drag, startPoint x: 434, startPoint y: 288, endPoint x: 442, endPoint y: 286, distance: 8.3
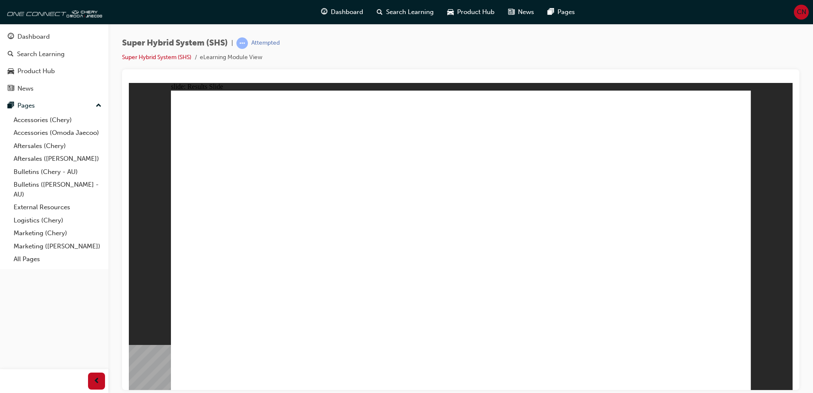
radio input "true"
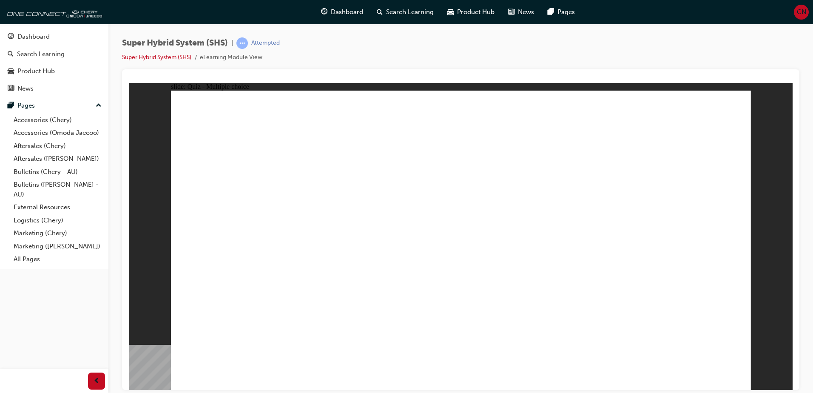
radio input "true"
drag, startPoint x: 385, startPoint y: 287, endPoint x: 385, endPoint y: 293, distance: 5.5
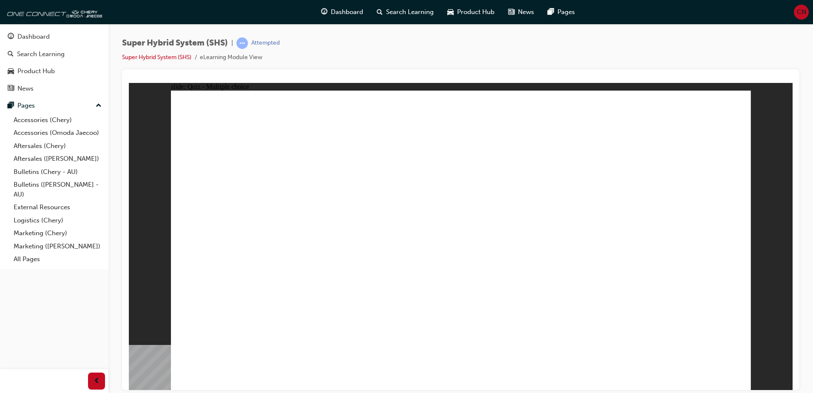
radio input "true"
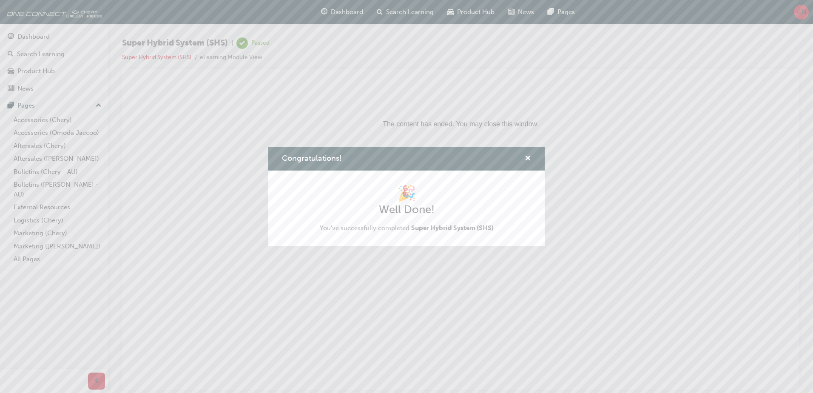
click at [532, 158] on div "Congratulations!" at bounding box center [406, 159] width 277 height 24
click at [527, 159] on span "cross-icon" at bounding box center [528, 159] width 6 height 8
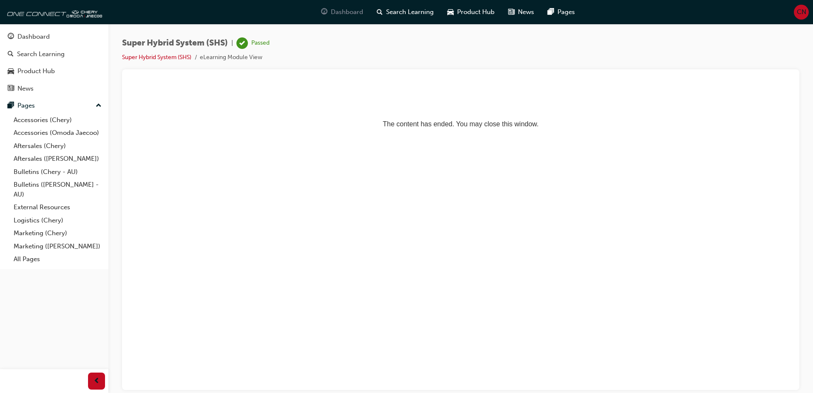
click at [359, 17] on div "Dashboard" at bounding box center [342, 11] width 56 height 17
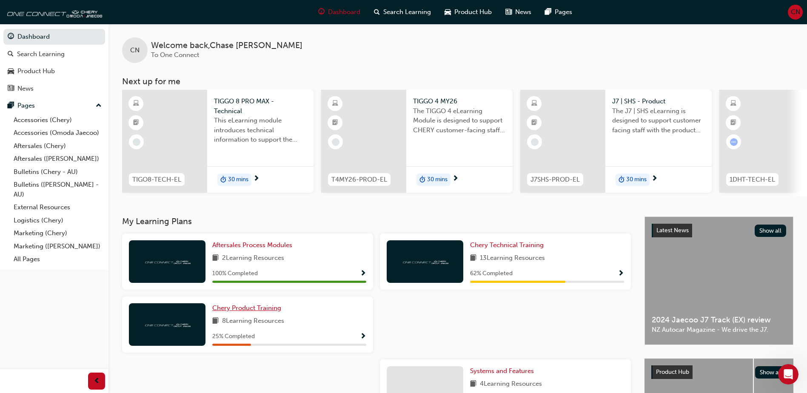
click at [233, 311] on span "Chery Product Training" at bounding box center [246, 308] width 69 height 8
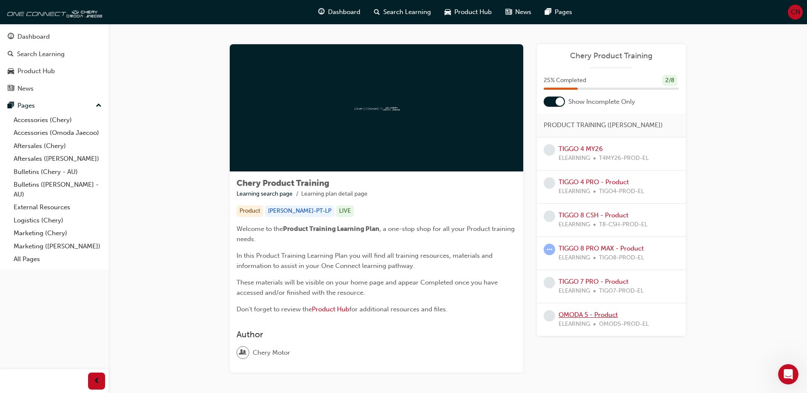
click at [585, 313] on link "OMODA 5 - Product" at bounding box center [588, 315] width 59 height 8
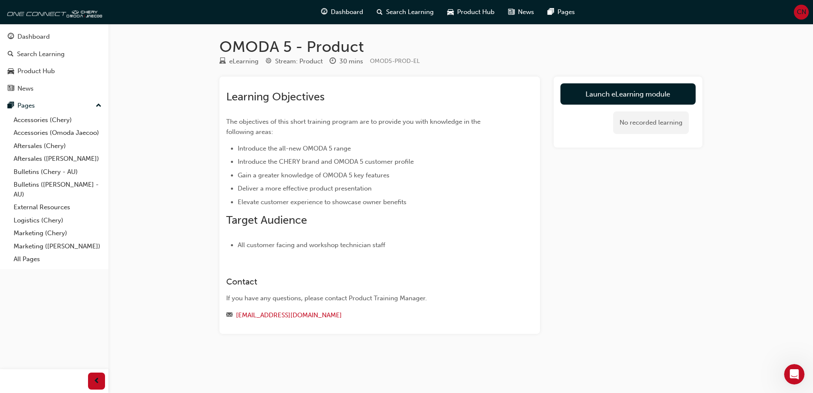
click at [616, 80] on div "Launch eLearning module No recorded learning" at bounding box center [628, 112] width 149 height 71
click at [614, 97] on link "Launch eLearning module" at bounding box center [628, 93] width 135 height 21
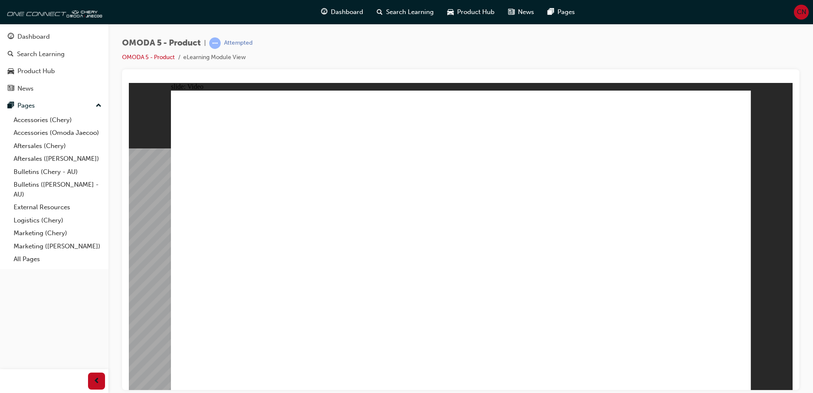
drag, startPoint x: 416, startPoint y: 339, endPoint x: 424, endPoint y: 337, distance: 8.3
drag, startPoint x: 547, startPoint y: 325, endPoint x: 736, endPoint y: 345, distance: 190.9
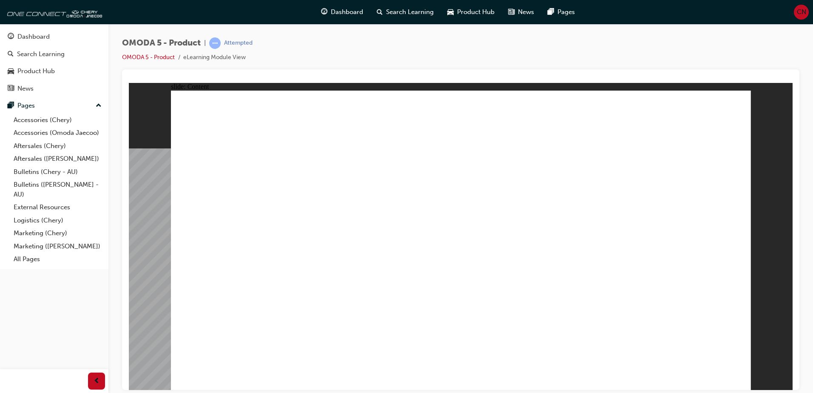
drag, startPoint x: 736, startPoint y: 345, endPoint x: 738, endPoint y: 364, distance: 18.8
